Goal: Find specific page/section: Find specific page/section

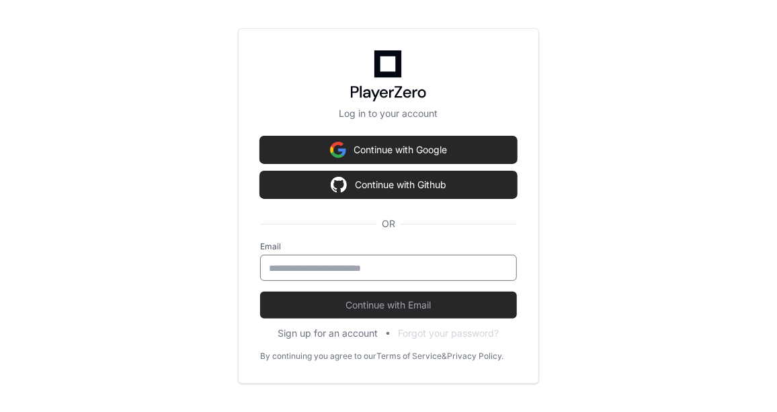
click at [337, 265] on input "email" at bounding box center [388, 267] width 239 height 13
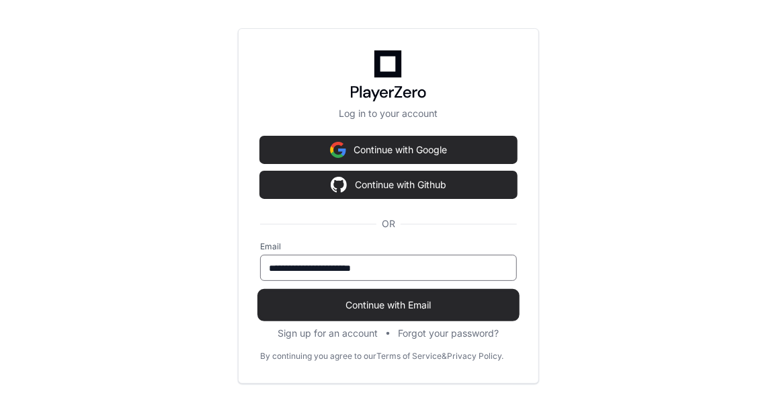
type input "**********"
click at [369, 306] on span "Continue with Email" at bounding box center [388, 304] width 257 height 13
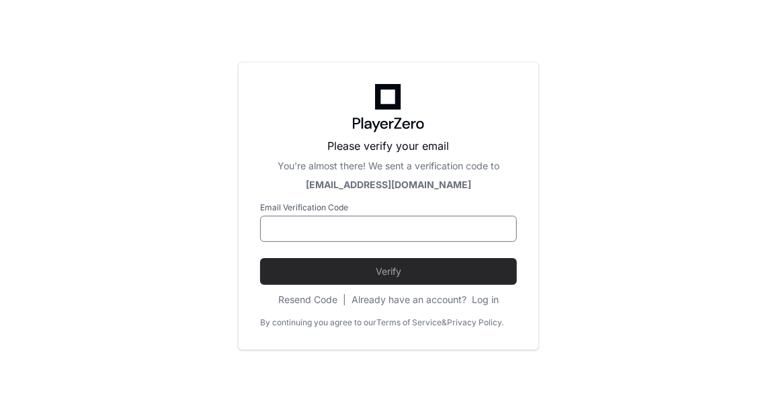
click at [314, 230] on input at bounding box center [388, 228] width 239 height 13
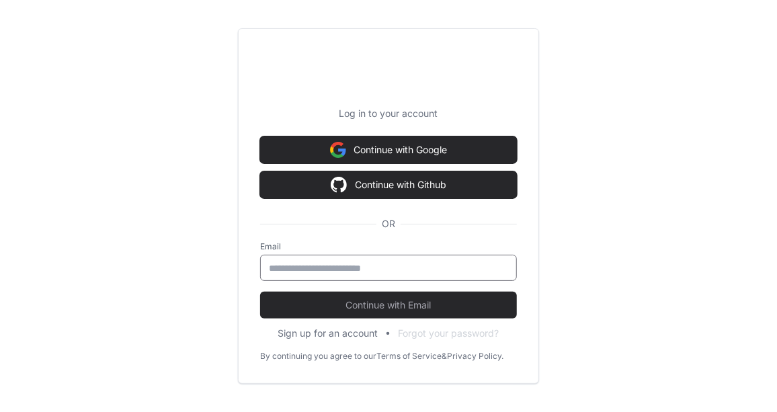
click at [341, 267] on input "email" at bounding box center [388, 267] width 239 height 13
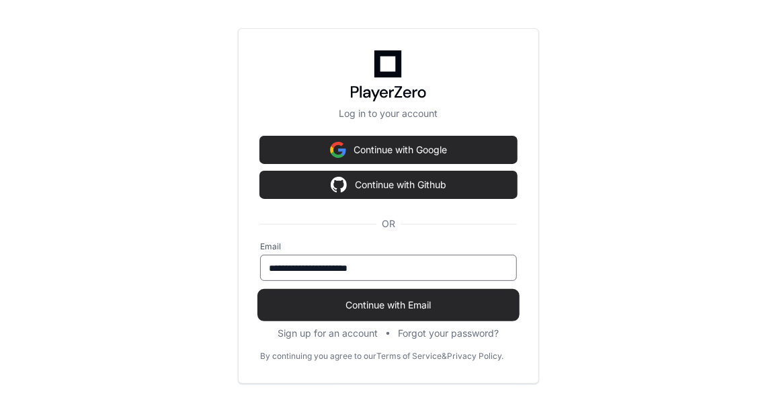
type input "**********"
click at [372, 304] on span "Continue with Email" at bounding box center [388, 304] width 257 height 13
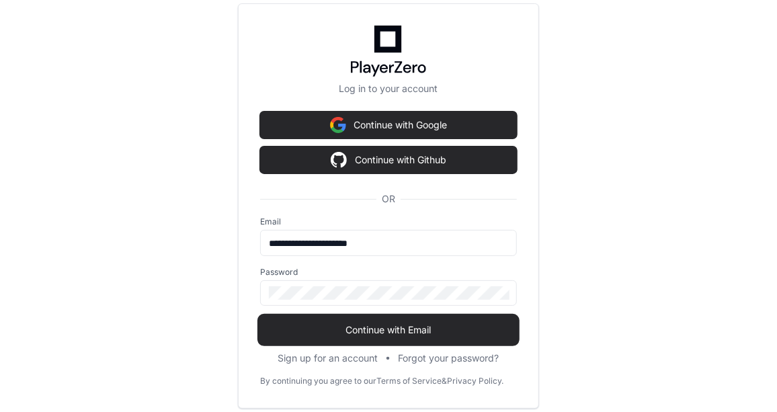
click at [381, 329] on span "Continue with Email" at bounding box center [388, 329] width 257 height 13
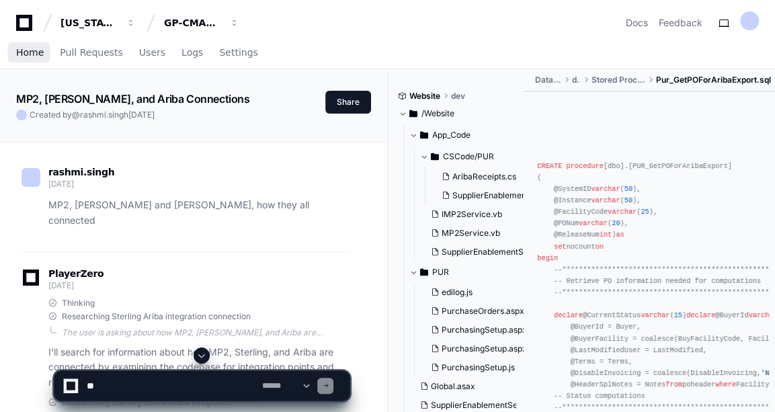
click at [28, 54] on span "Home" at bounding box center [30, 52] width 28 height 8
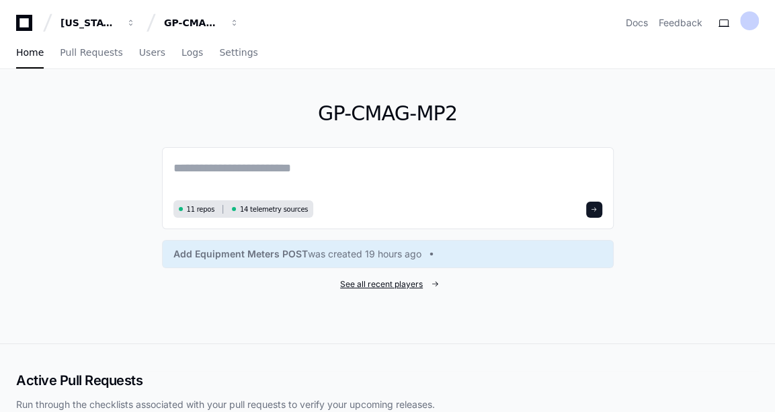
click at [394, 281] on span "See all recent players" at bounding box center [381, 284] width 83 height 11
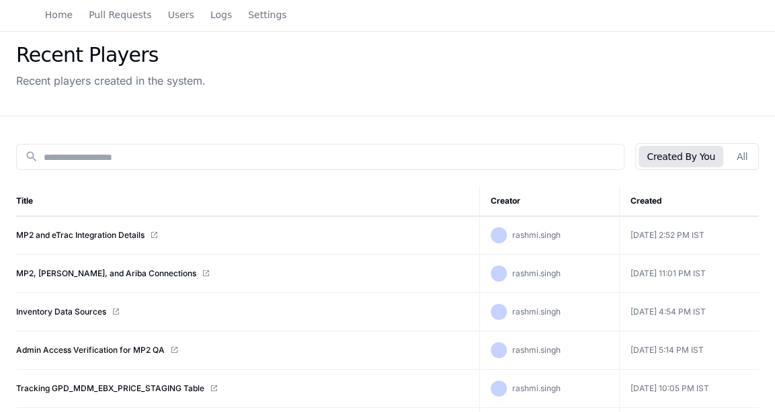
scroll to position [53, 0]
click at [75, 308] on link "Inventory Data Sources" at bounding box center [61, 311] width 90 height 11
